Goal: Task Accomplishment & Management: Use online tool/utility

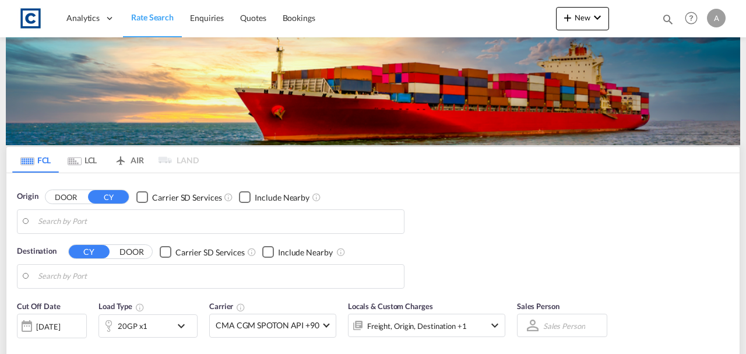
type input "GB-WF12, Kirklees"
type input "[GEOGRAPHIC_DATA], [GEOGRAPHIC_DATA]"
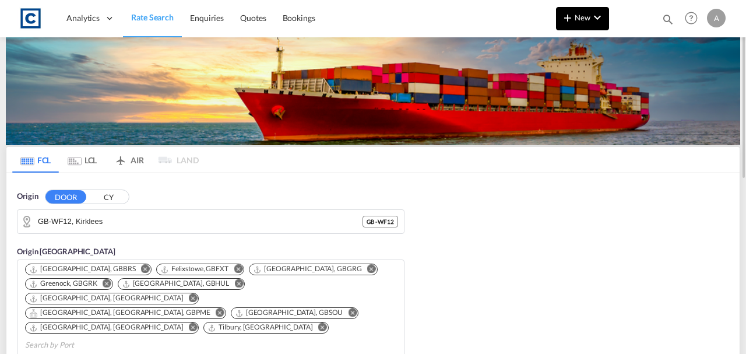
click at [599, 15] on md-icon "icon-chevron-down" at bounding box center [597, 17] width 14 height 14
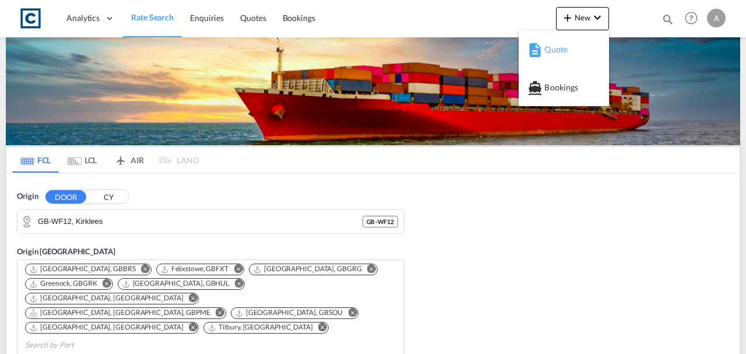
click at [557, 52] on span "Quote" at bounding box center [550, 49] width 13 height 23
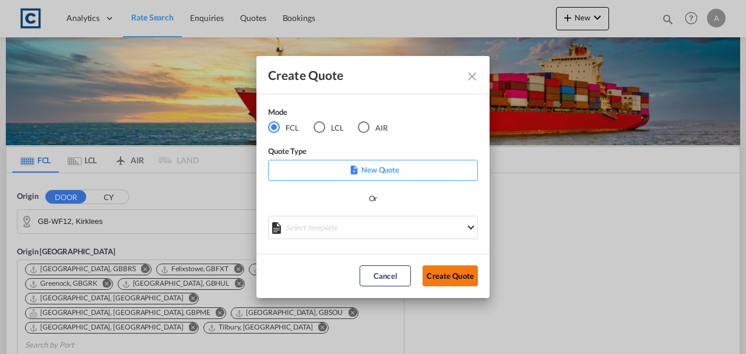
click at [461, 274] on button "Create Quote" at bounding box center [450, 275] width 55 height 21
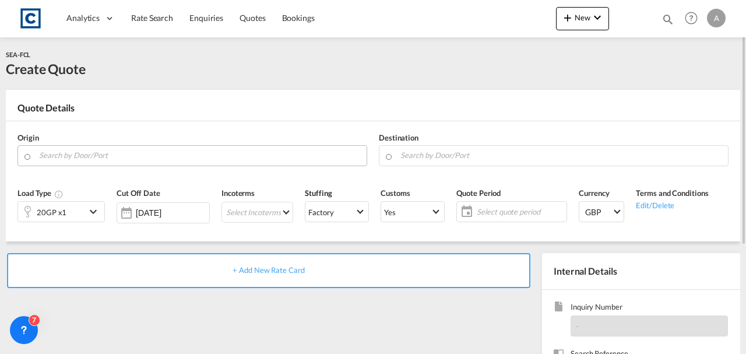
click at [154, 160] on input "Search by Door/Port" at bounding box center [200, 155] width 322 height 20
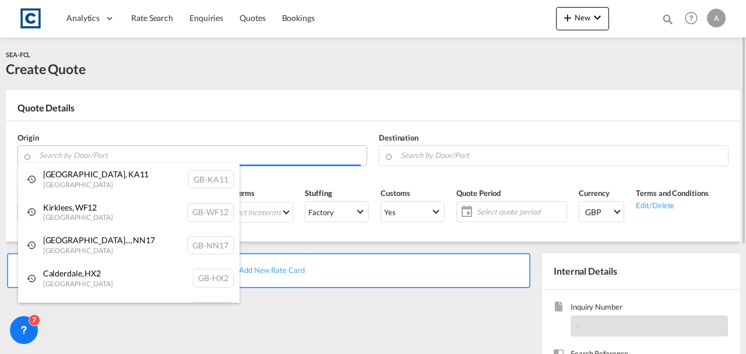
click at [99, 156] on body "Analytics Dashboard Rate Search Enquiries Quotes Bookings" at bounding box center [373, 177] width 746 height 354
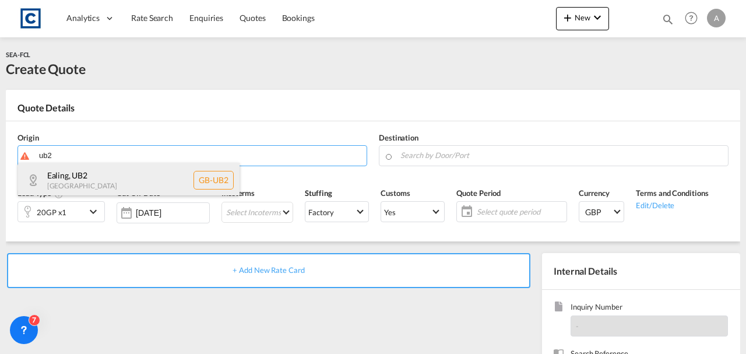
click at [98, 170] on div "Ealing , UB2 [GEOGRAPHIC_DATA] [GEOGRAPHIC_DATA]-UB2" at bounding box center [128, 180] width 221 height 35
type input "GB-UB2, Ealing"
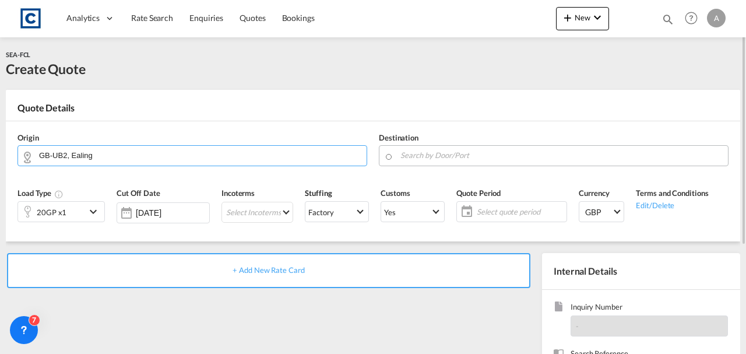
click at [444, 155] on input "Search by Door/Port" at bounding box center [561, 155] width 322 height 20
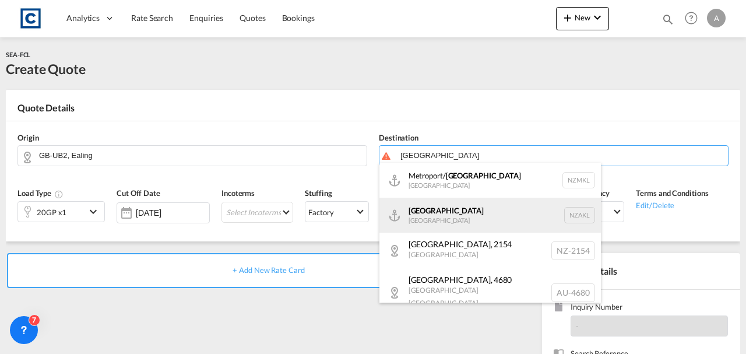
click at [435, 212] on div "[GEOGRAPHIC_DATA] [GEOGRAPHIC_DATA] NZAKL" at bounding box center [489, 215] width 221 height 35
type input "[GEOGRAPHIC_DATA], NZAKL"
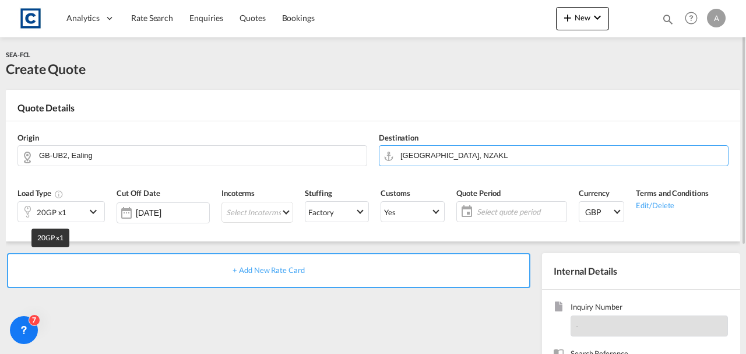
click at [41, 214] on div "20GP x1" at bounding box center [52, 212] width 30 height 16
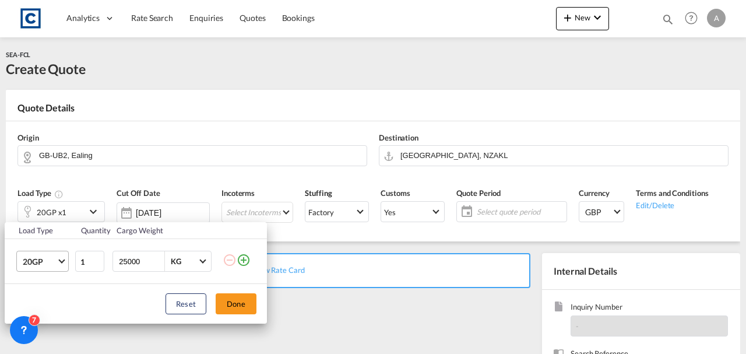
click at [34, 256] on span "20GP" at bounding box center [40, 262] width 34 height 12
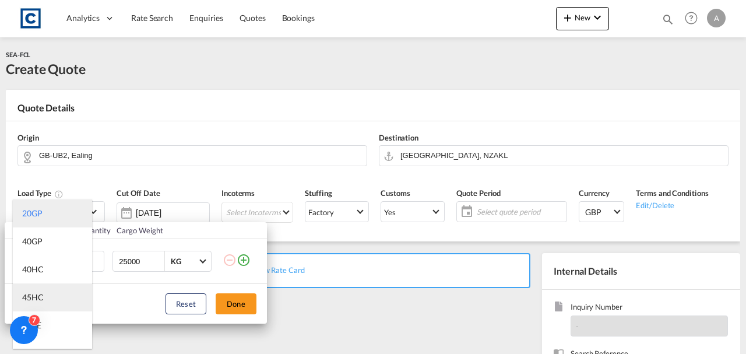
scroll to position [117, 0]
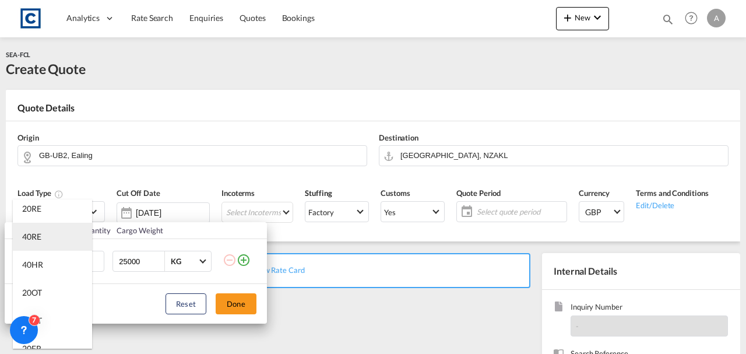
click at [38, 239] on div "40RE" at bounding box center [31, 237] width 19 height 12
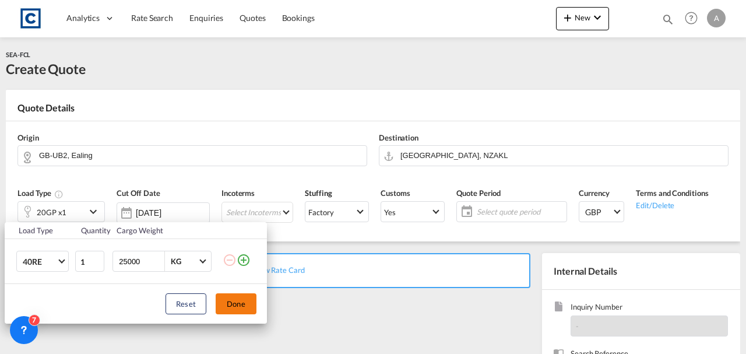
click at [235, 300] on button "Done" at bounding box center [236, 303] width 41 height 21
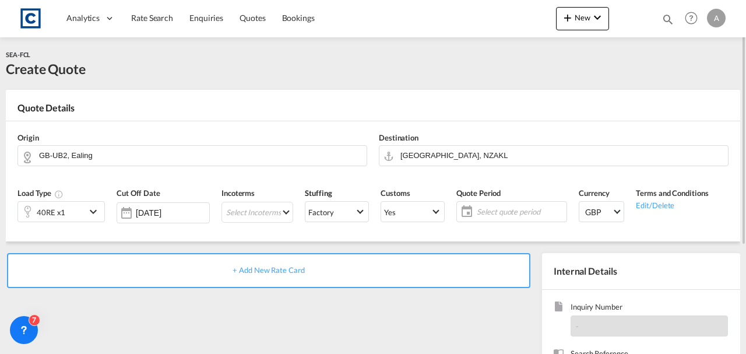
click at [269, 264] on div "+ Add New Rate Card" at bounding box center [268, 270] width 523 height 35
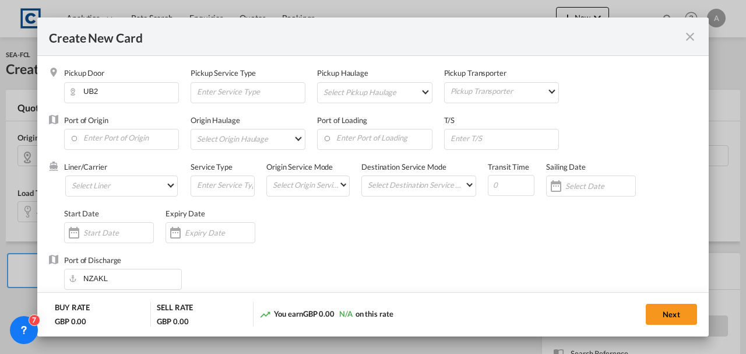
type input "Basic Ocean Freight"
select select "per equipment"
click at [108, 136] on input "Enter Port of Origin" at bounding box center [124, 137] width 108 height 17
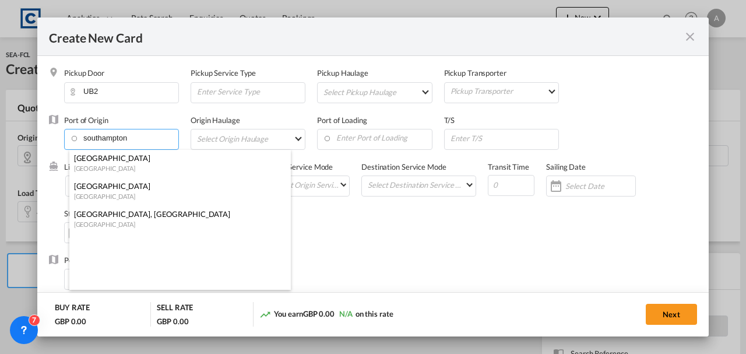
click at [110, 160] on div "[GEOGRAPHIC_DATA]" at bounding box center [176, 158] width 205 height 10
type input "[GEOGRAPHIC_DATA], GBSOU"
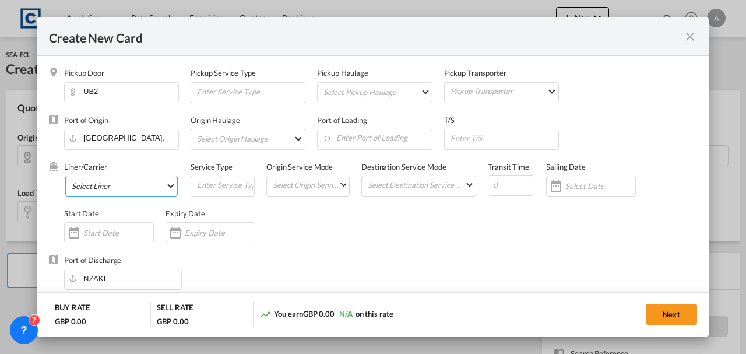
click at [108, 188] on md-select "Select Liner 2HM LOGISTICS D.O.O 2M Alliance AAXL GLOBAL SHIPPING LINES LLC [PE…" at bounding box center [121, 185] width 112 height 21
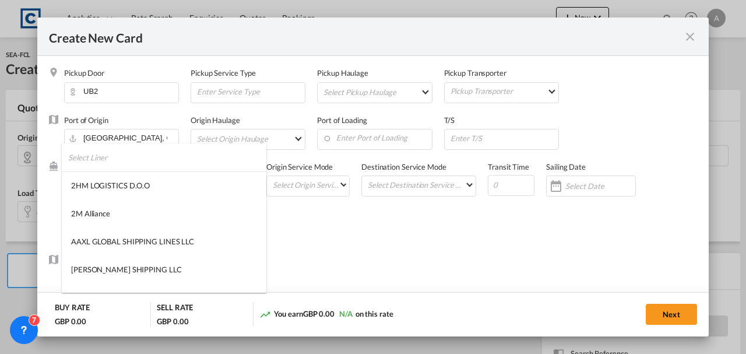
click at [100, 157] on input "search" at bounding box center [167, 157] width 198 height 28
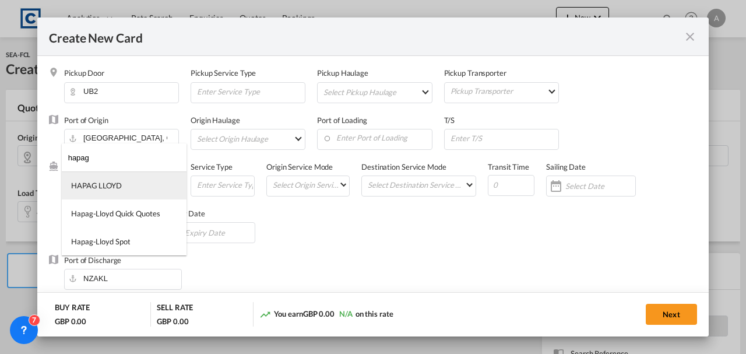
type input "hapag"
click at [113, 192] on md-option "HAPAG LLOYD" at bounding box center [124, 185] width 125 height 28
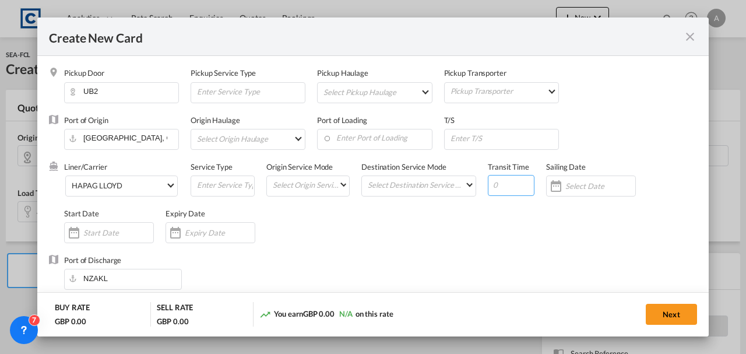
click at [509, 181] on input "Create New Card ..." at bounding box center [511, 185] width 47 height 21
type input "60"
click at [207, 235] on input "Create New Card ..." at bounding box center [220, 232] width 70 height 9
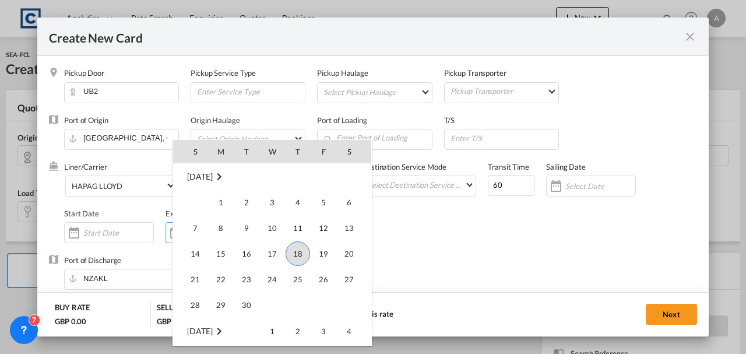
scroll to position [270050, 0]
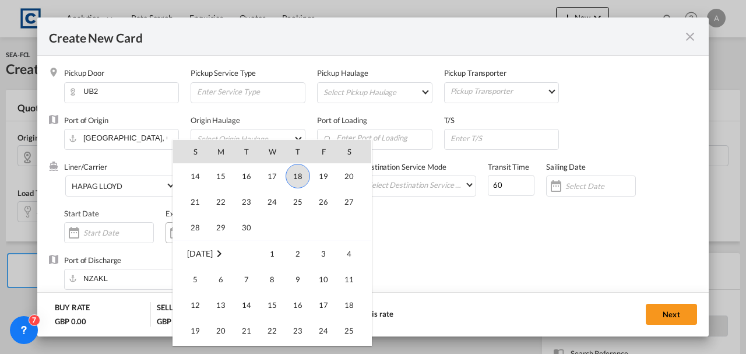
click at [245, 227] on span "30" at bounding box center [246, 227] width 23 height 23
type input "[DATE]"
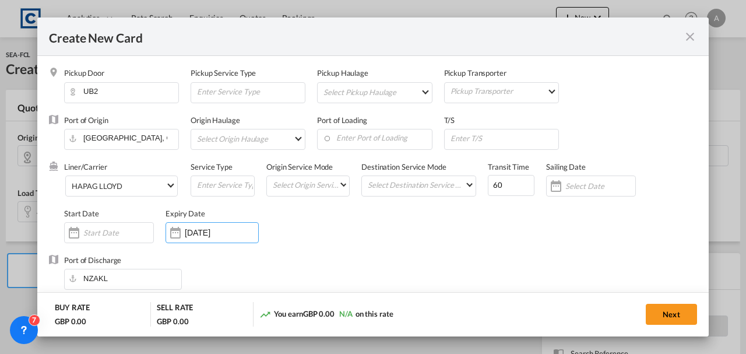
scroll to position [233, 0]
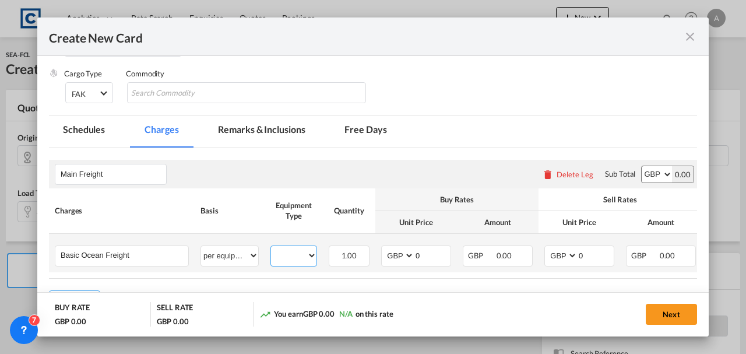
click at [290, 250] on select "40RE" at bounding box center [293, 256] width 45 height 16
select select "40RE"
click at [271, 248] on select "40RE" at bounding box center [293, 256] width 45 height 16
click at [386, 252] on select "AED AFN ALL AMD ANG AOA ARS AUD AWG AZN BAM BBD BDT BGN BHD BIF BMD BND BOB BRL…" at bounding box center [398, 256] width 30 height 16
select select "string:USD"
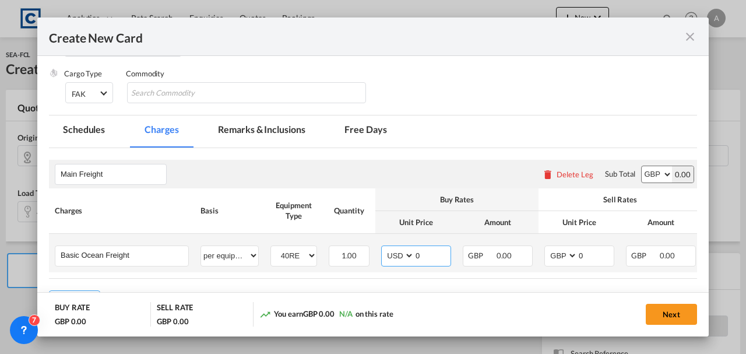
click at [383, 248] on select "AED AFN ALL AMD ANG AOA ARS AUD AWG AZN BAM BBD BDT BGN BHD BIF BMD BND BOB BRL…" at bounding box center [398, 256] width 30 height 16
click at [556, 256] on select "AED AFN ALL AMD ANG AOA ARS AUD AWG AZN BAM BBD BDT BGN BHD BIF BMD BND BOB BRL…" at bounding box center [562, 256] width 30 height 16
select select "string:USD"
click at [547, 248] on select "AED AFN ALL AMD ANG AOA ARS AUD AWG AZN BAM BBD BDT BGN BHD BIF BMD BND BOB BRL…" at bounding box center [562, 256] width 30 height 16
click at [652, 178] on select "AED AFN ALL AMD ANG AOA ARS AUD AWG AZN BAM BBD BDT BGN BHD BIF BMD BND BOB BRL…" at bounding box center [657, 174] width 30 height 16
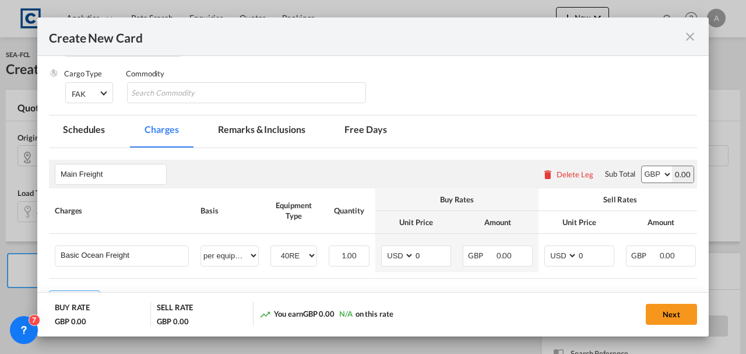
select select "string:USD"
click at [642, 166] on select "AED AFN ALL AMD ANG AOA ARS AUD AWG AZN BAM BBD BDT BGN BHD BIF BMD BND BOB BRL…" at bounding box center [657, 174] width 30 height 16
click at [428, 258] on input "0" at bounding box center [432, 254] width 36 height 17
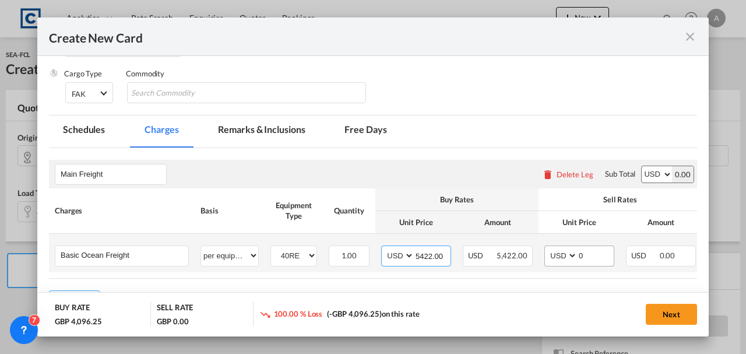
type input "5422.00"
click at [599, 261] on input "0" at bounding box center [596, 254] width 36 height 17
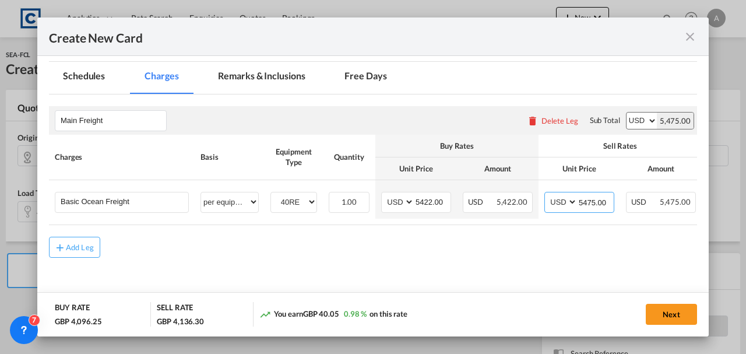
scroll to position [316, 0]
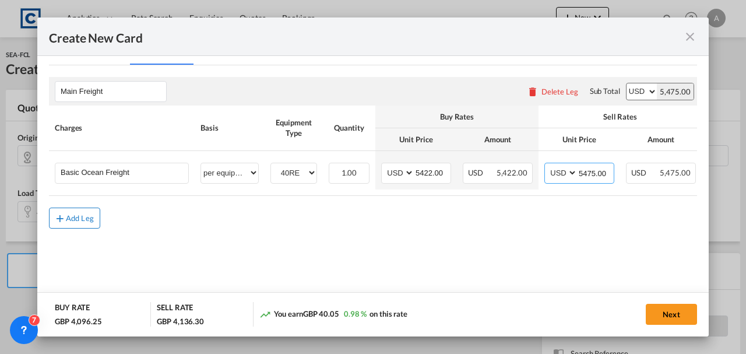
type input "5475.00"
click at [65, 221] on md-icon "icon-plus md-link-fg s20" at bounding box center [60, 218] width 12 height 12
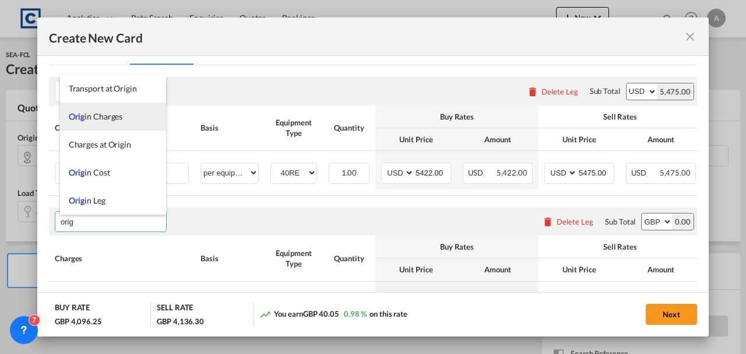
click at [93, 115] on span "Orig in Charges" at bounding box center [96, 116] width 54 height 10
type input "Origin Charges"
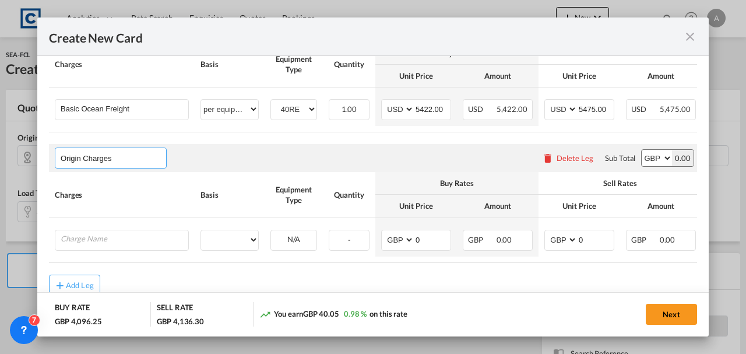
scroll to position [418, 0]
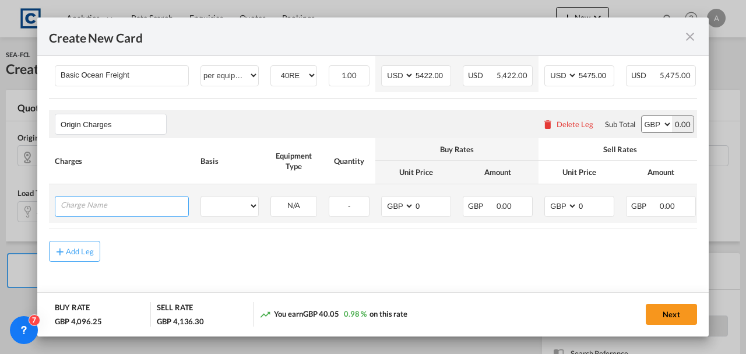
click at [91, 199] on input "Charge Name" at bounding box center [125, 204] width 128 height 17
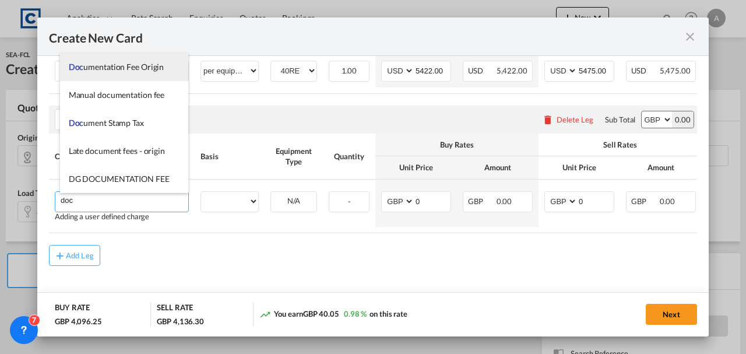
click at [111, 73] on li "Doc umentation Fee Origin" at bounding box center [124, 67] width 129 height 28
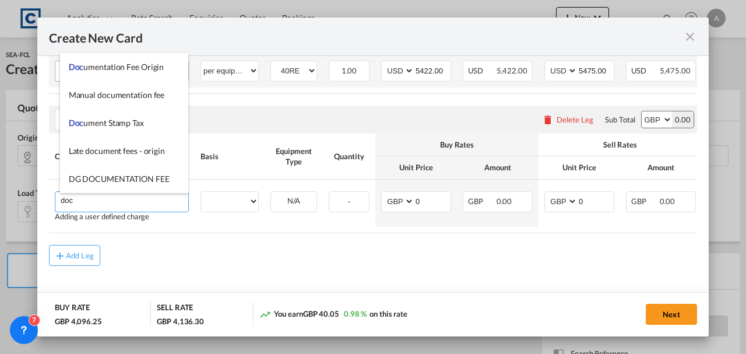
type input "Documentation Fee Origin"
select select "per B/L"
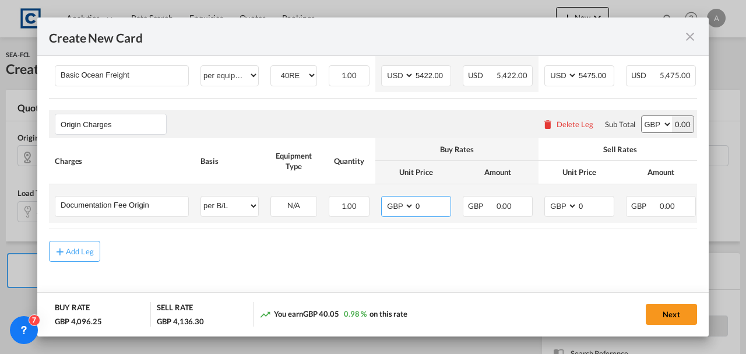
click at [424, 205] on input "0" at bounding box center [432, 204] width 36 height 17
type input "30.00"
click at [587, 202] on input "0" at bounding box center [596, 204] width 36 height 17
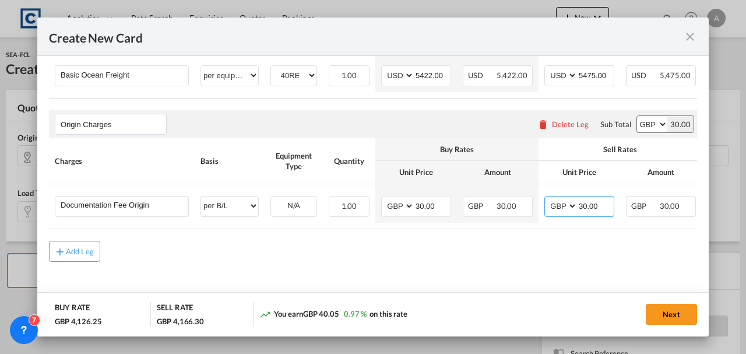
type input "30.00"
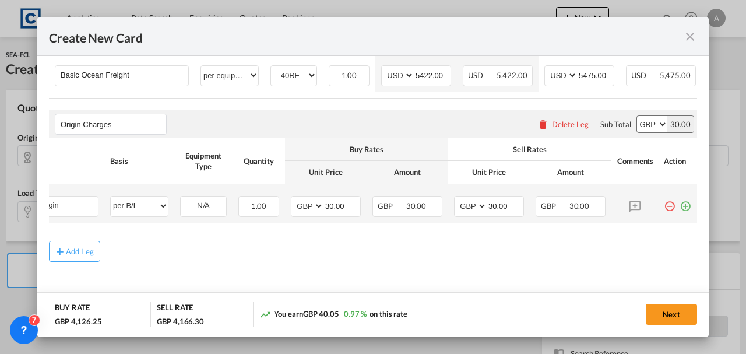
click at [681, 202] on md-icon "icon-plus-circle-outline green-400-fg" at bounding box center [686, 202] width 12 height 12
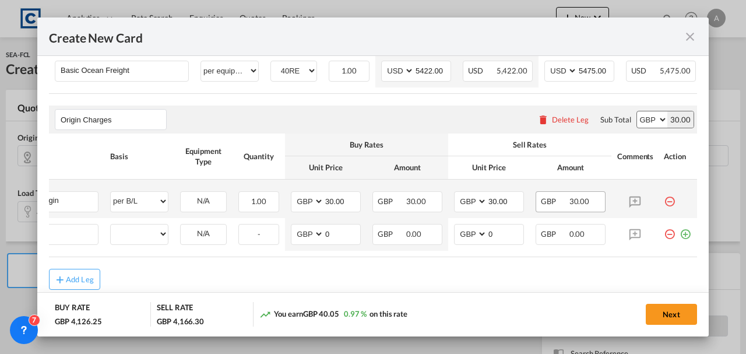
scroll to position [0, 12]
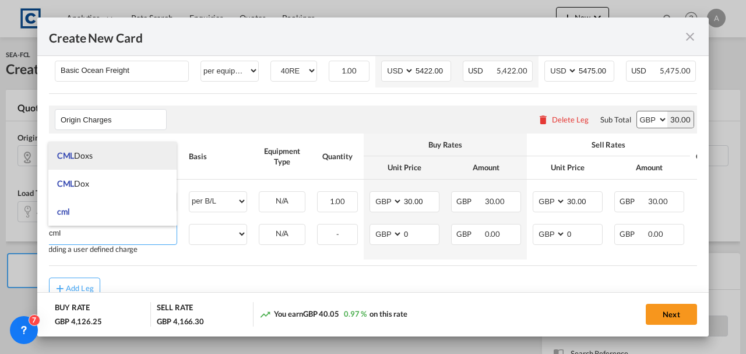
click at [103, 154] on li "CML Doxs" at bounding box center [112, 156] width 129 height 28
type input "CML Doxs"
select select "per B/L"
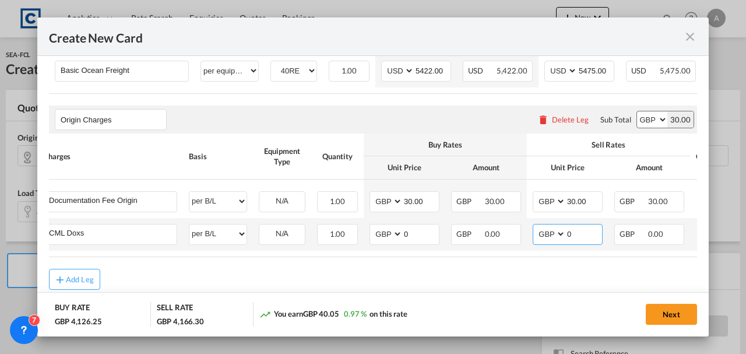
click at [586, 234] on input "0" at bounding box center [584, 232] width 36 height 17
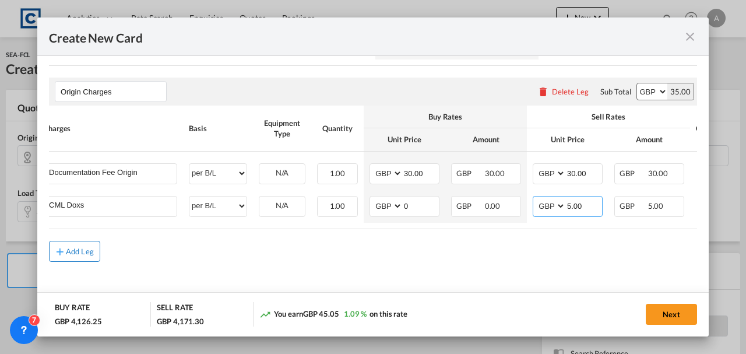
type input "5.00"
click at [89, 248] on div "Add Leg" at bounding box center [80, 251] width 28 height 7
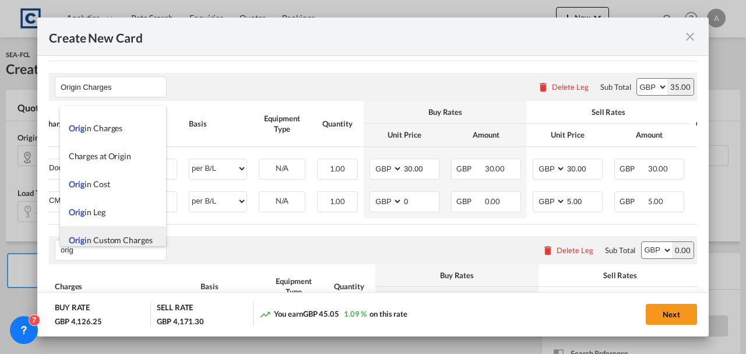
scroll to position [28, 0]
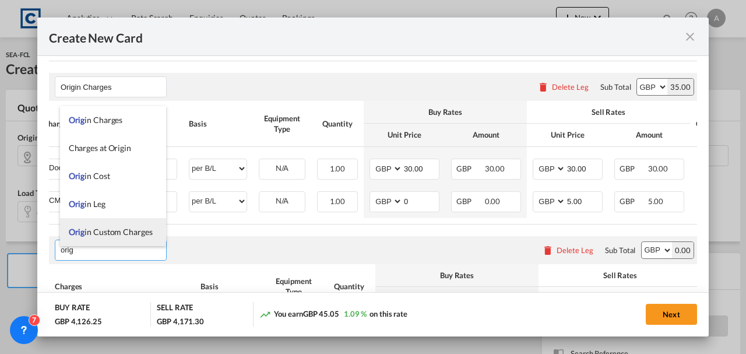
click at [110, 235] on span "Orig in Custom Charges" at bounding box center [111, 232] width 84 height 10
type input "Origin Custom Charges"
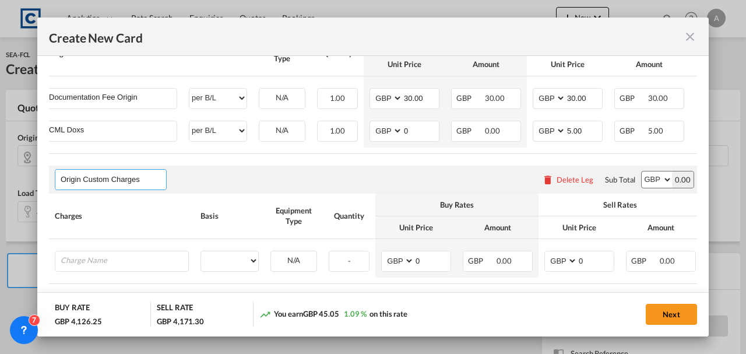
scroll to position [584, 0]
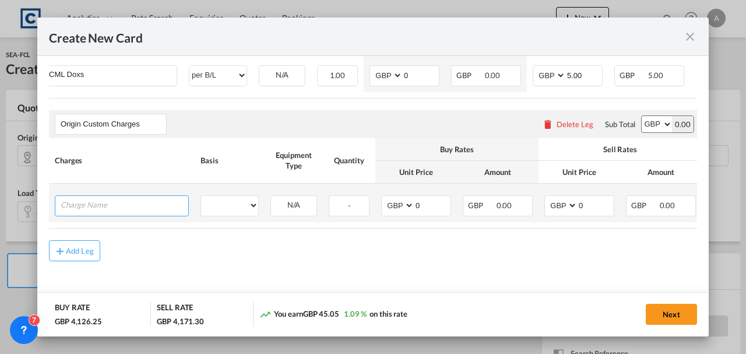
click at [111, 204] on input "Charge Name" at bounding box center [125, 204] width 128 height 17
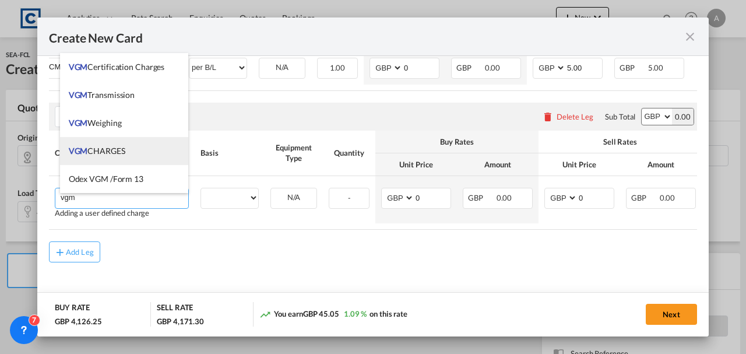
click at [101, 154] on span "VGM CHARGES" at bounding box center [97, 151] width 57 height 10
type input "VGM CHARGES"
select select "per container"
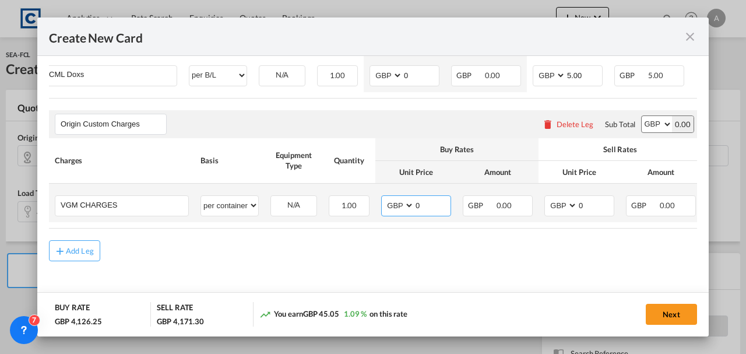
click at [416, 205] on input "0" at bounding box center [432, 204] width 36 height 17
click at [421, 205] on input "0" at bounding box center [432, 204] width 36 height 17
type input "35.00"
click at [589, 212] on md-input-container "0" at bounding box center [595, 206] width 37 height 20
click at [595, 204] on input "0" at bounding box center [596, 204] width 36 height 17
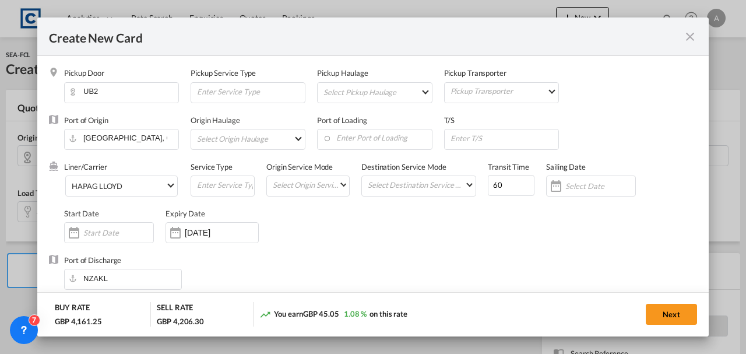
scroll to position [117, 0]
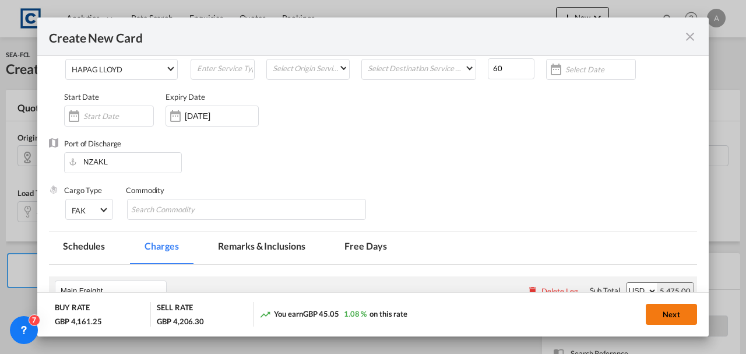
type input "35.00"
click at [663, 315] on button "Next" at bounding box center [671, 314] width 51 height 21
type input "5422"
type input "5475"
type input "30"
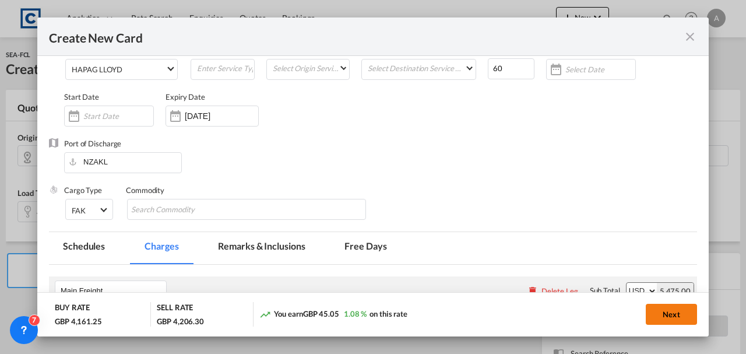
type input "30"
type input "5"
type input "35"
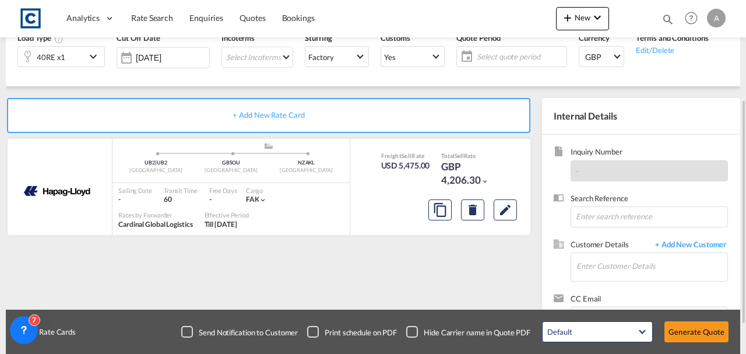
scroll to position [194, 0]
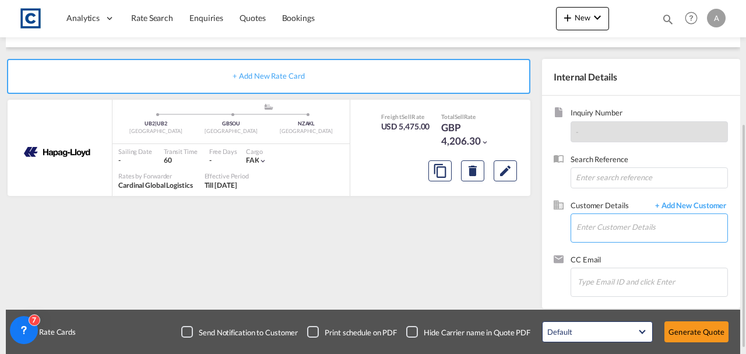
click at [600, 227] on input "Enter Customer Details" at bounding box center [651, 227] width 151 height 26
paste input "[PERSON_NAME][EMAIL_ADDRESS][DOMAIN_NAME]"
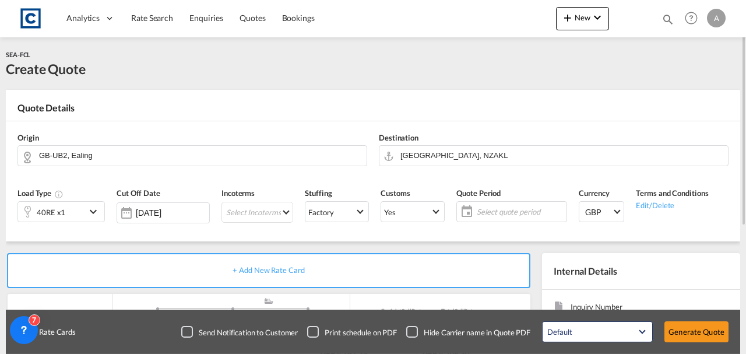
scroll to position [117, 0]
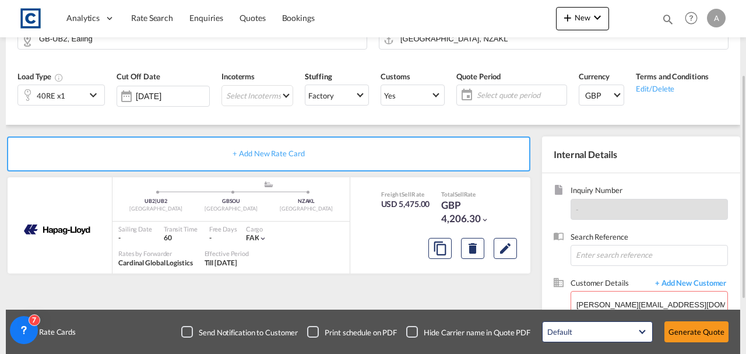
click at [511, 98] on span "Select quote period" at bounding box center [520, 95] width 87 height 10
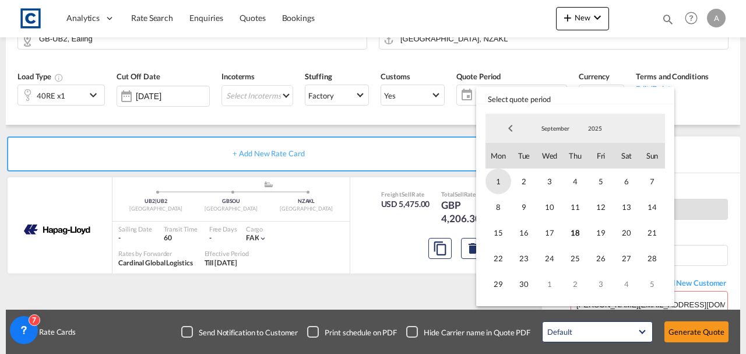
drag, startPoint x: 502, startPoint y: 184, endPoint x: 515, endPoint y: 266, distance: 82.6
click at [502, 184] on span "1" at bounding box center [498, 181] width 26 height 26
click at [526, 282] on span "30" at bounding box center [524, 284] width 26 height 26
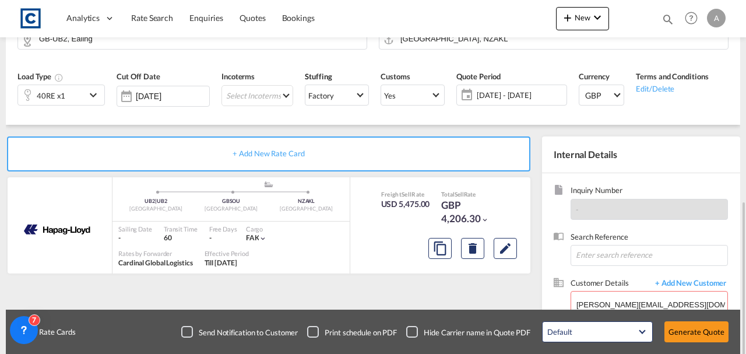
scroll to position [194, 0]
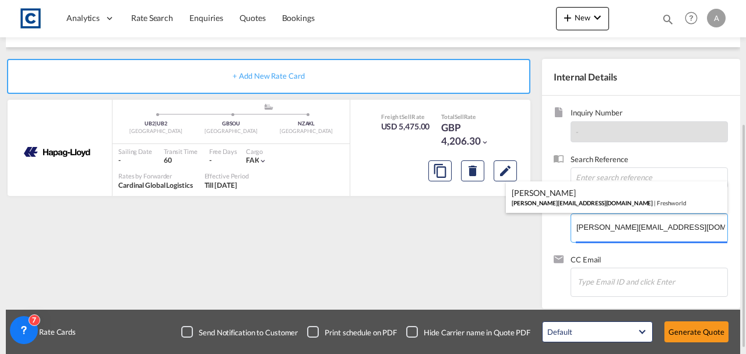
click at [628, 223] on body "Analytics Dashboard Rate Search Enquiries Quotes Bookings" at bounding box center [373, 177] width 746 height 354
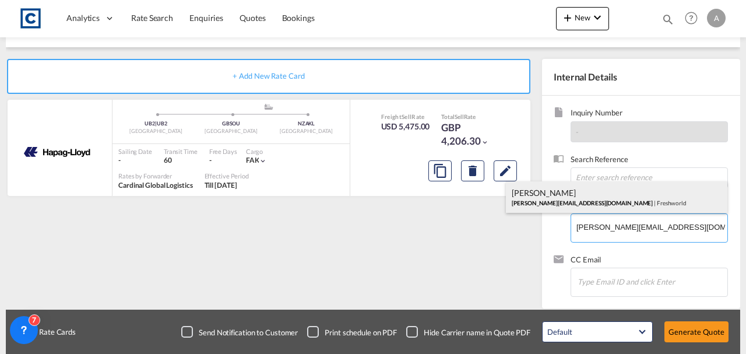
click at [615, 202] on div "Graham Bulley [EMAIL_ADDRESS][DOMAIN_NAME] | [GEOGRAPHIC_DATA]" at bounding box center [616, 196] width 221 height 31
type input "Freshworld, [PERSON_NAME], [PERSON_NAME][EMAIL_ADDRESS][DOMAIN_NAME]"
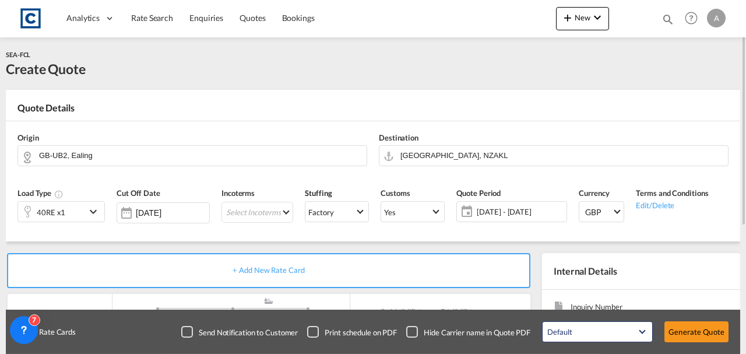
scroll to position [201, 0]
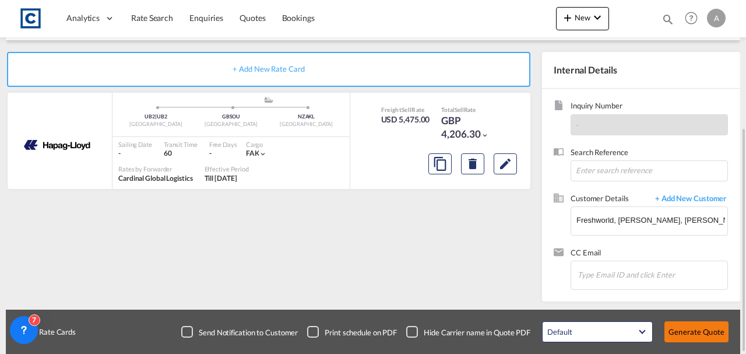
click at [690, 331] on button "Generate Quote" at bounding box center [696, 331] width 64 height 21
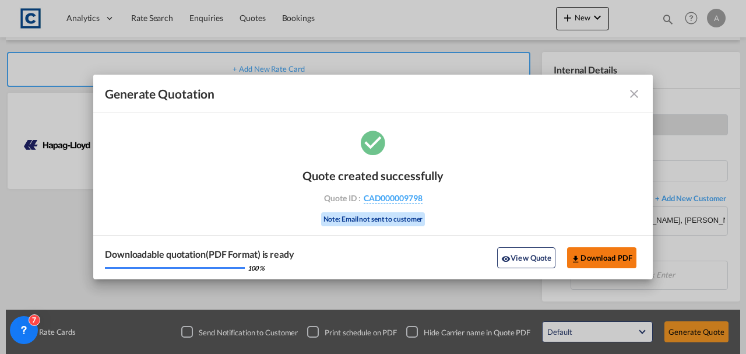
click at [603, 265] on button "Download PDF" at bounding box center [601, 257] width 69 height 21
